Goal: Entertainment & Leisure: Consume media (video, audio)

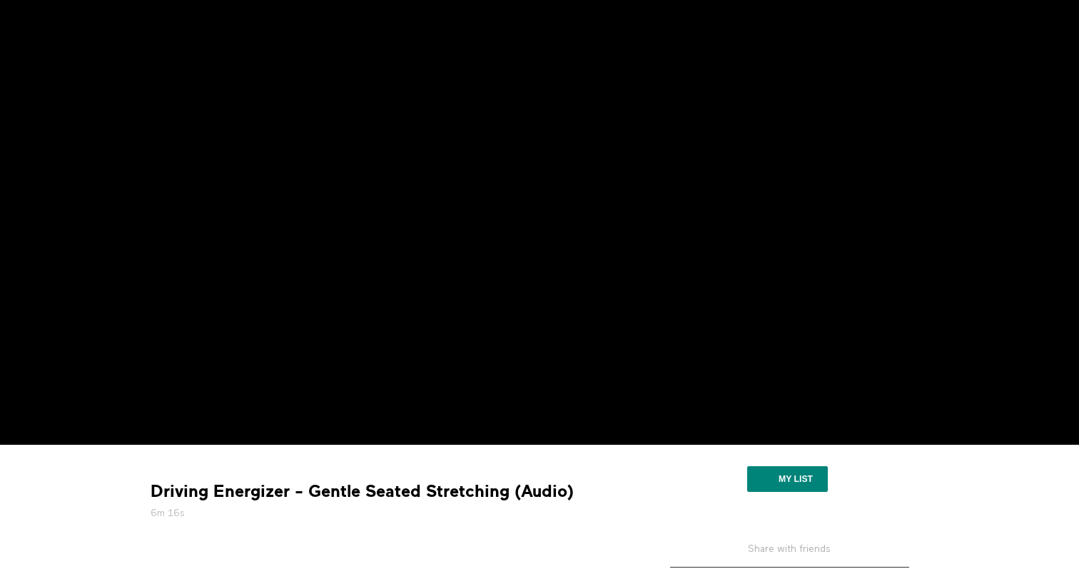
scroll to position [88, 0]
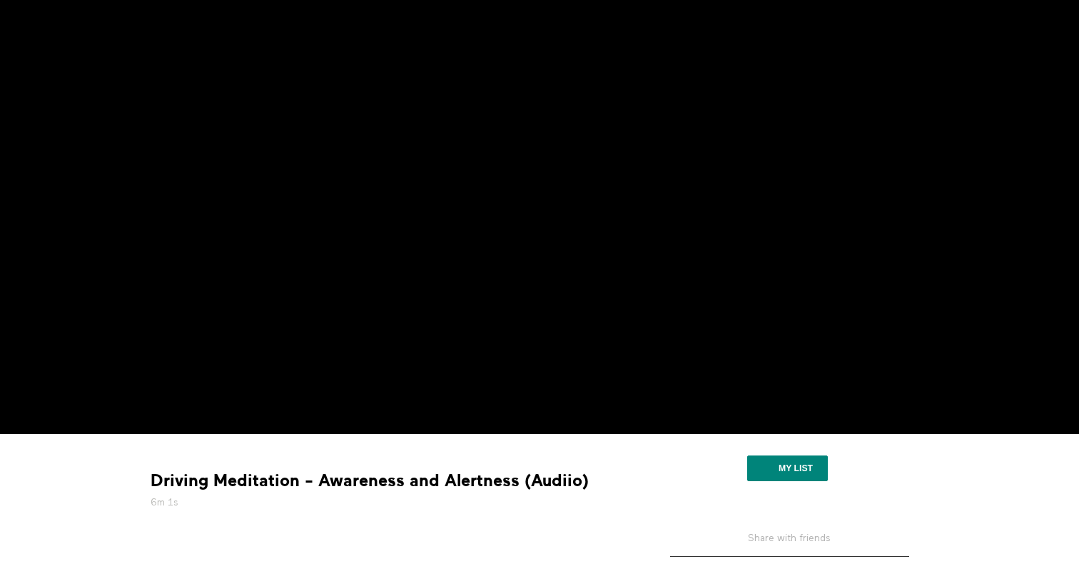
scroll to position [100, 0]
